Goal: Find specific page/section: Find specific page/section

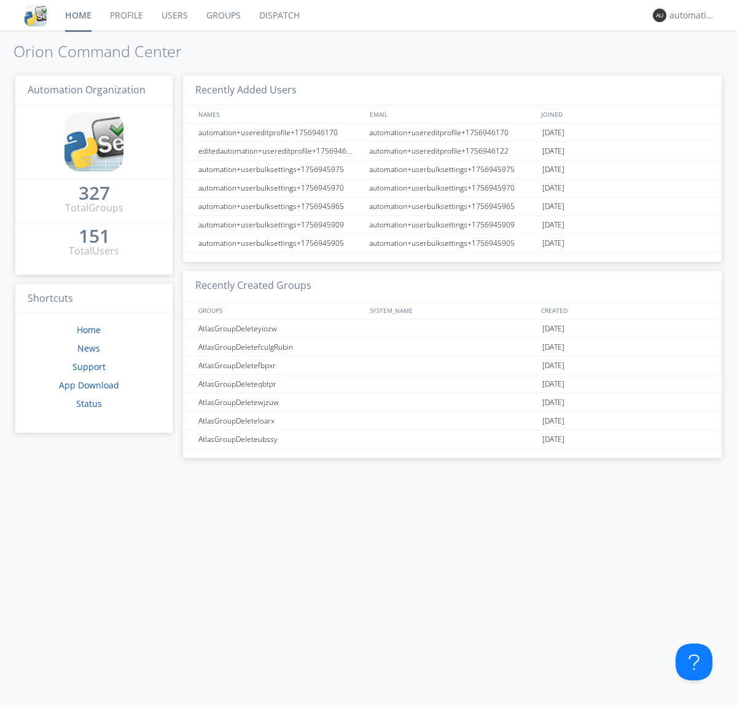
click at [278, 15] on link "Dispatch" at bounding box center [279, 15] width 59 height 31
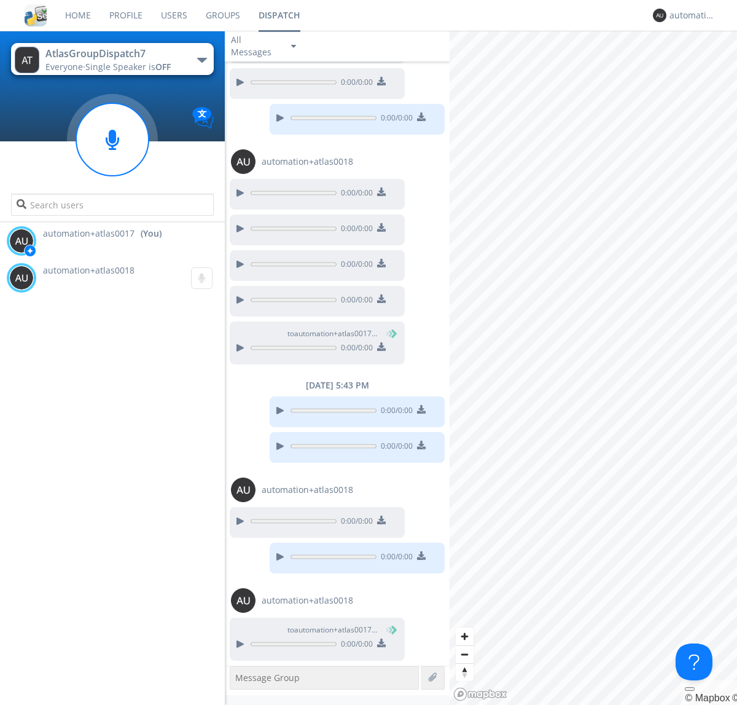
scroll to position [325, 0]
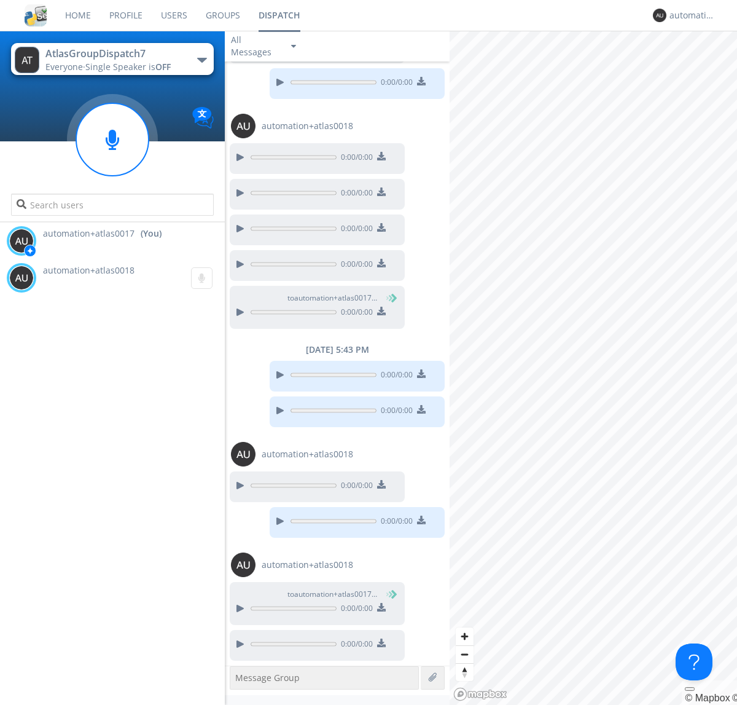
click at [381, 644] on img at bounding box center [381, 642] width 9 height 9
click at [689, 15] on div "automation+atlas0017" at bounding box center [693, 15] width 46 height 12
